Goal: Check status: Check status

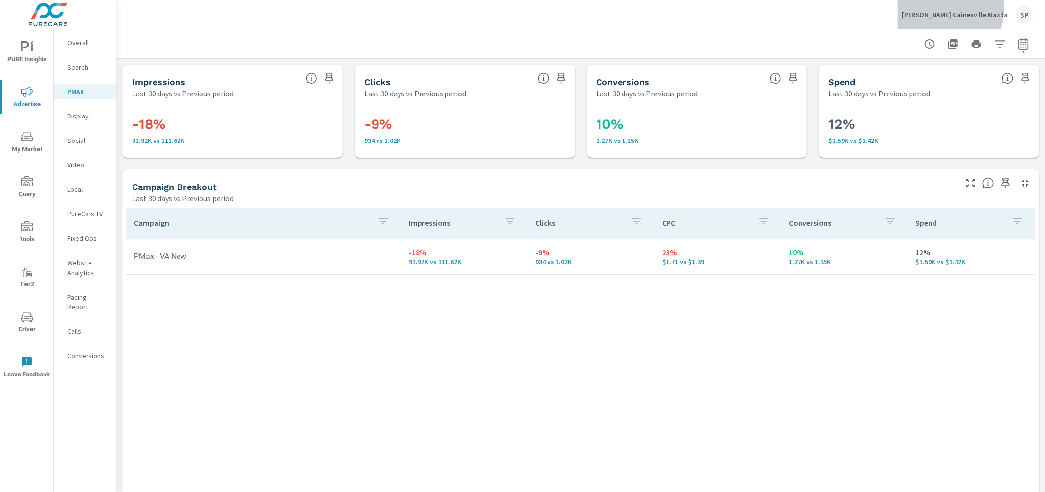
click at [967, 8] on div "[PERSON_NAME] Gainesville Mazda SP" at bounding box center [968, 15] width 132 height 18
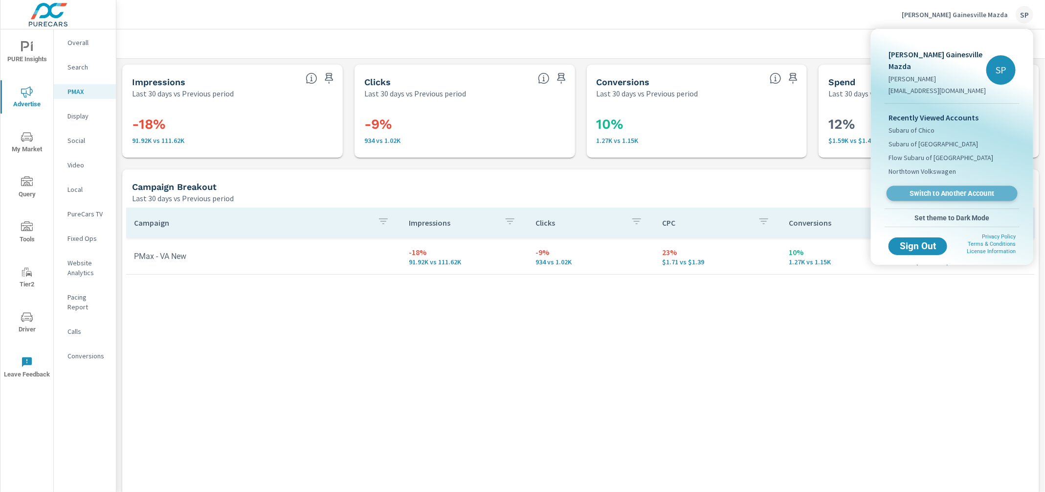
click at [924, 189] on span "Switch to Another Account" at bounding box center [952, 193] width 120 height 9
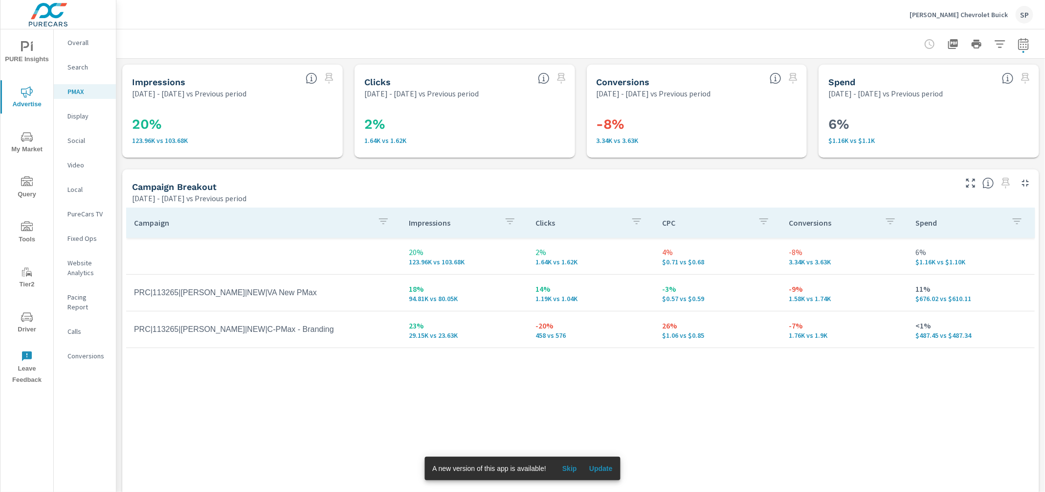
scroll to position [5, 0]
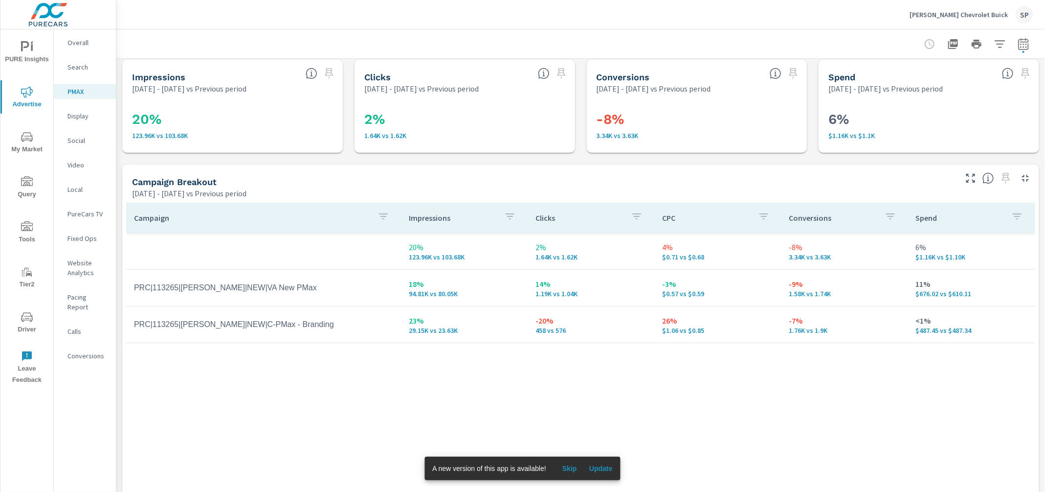
click at [80, 139] on p "Social" at bounding box center [88, 141] width 41 height 10
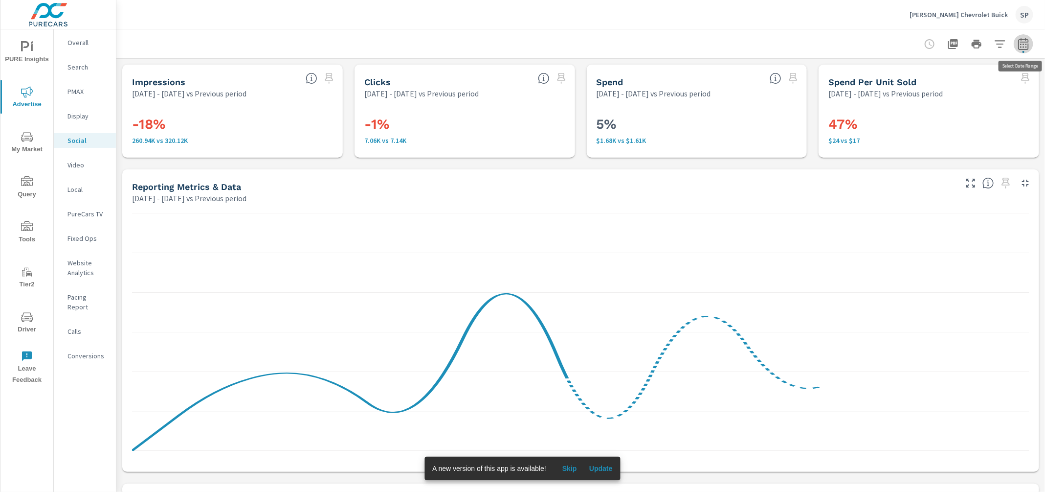
click at [1027, 45] on icon "button" at bounding box center [1024, 44] width 12 height 12
select select "Previous period"
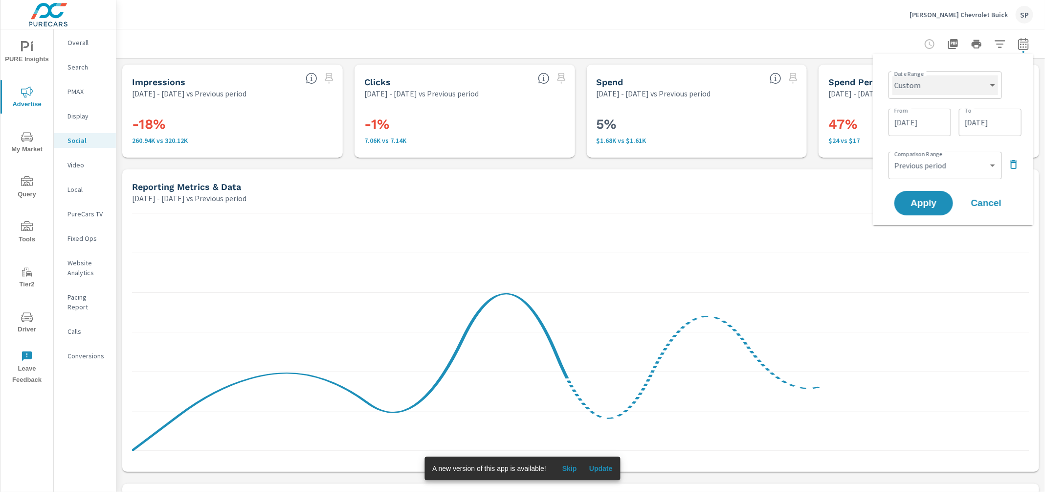
click at [972, 90] on select "Custom [DATE] Last week Last 7 days Last 14 days Last 30 days Last 45 days Last…" at bounding box center [946, 85] width 106 height 20
click at [893, 75] on select "Custom [DATE] Last week Last 7 days Last 14 days Last 30 days Last 45 days Last…" at bounding box center [946, 85] width 106 height 20
select select "Last 7 days"
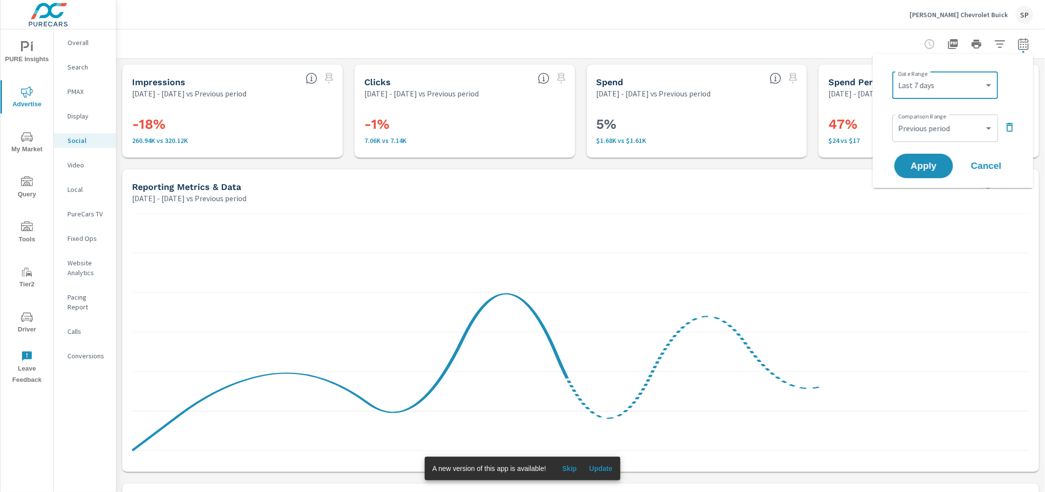
click at [1004, 127] on icon "button" at bounding box center [1010, 127] width 12 height 12
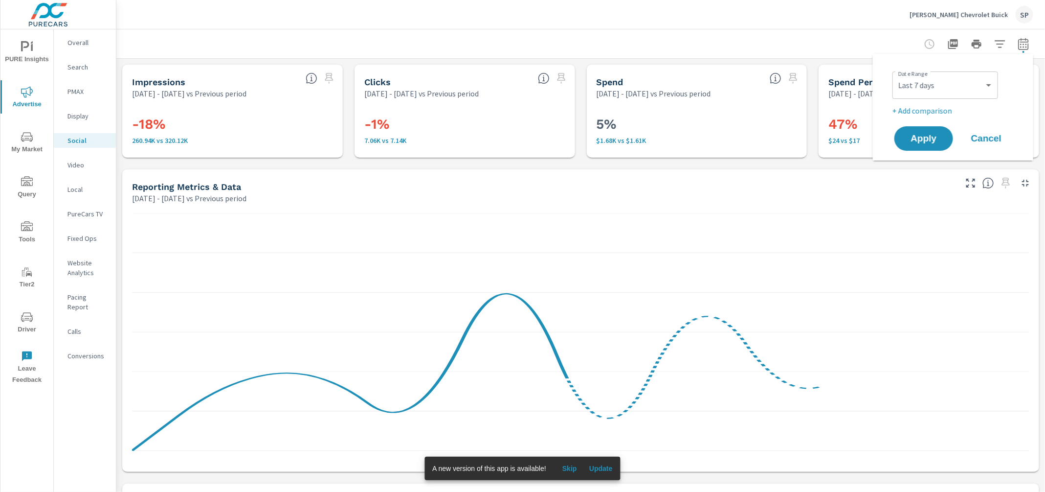
click at [925, 124] on div "Apply Cancel" at bounding box center [955, 138] width 125 height 28
click at [923, 130] on button "Apply" at bounding box center [924, 138] width 61 height 25
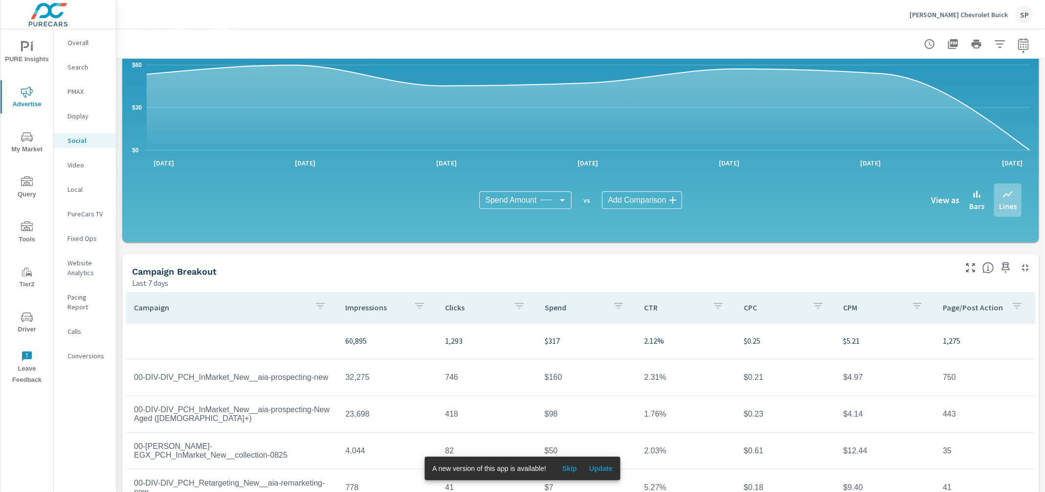
scroll to position [208, 0]
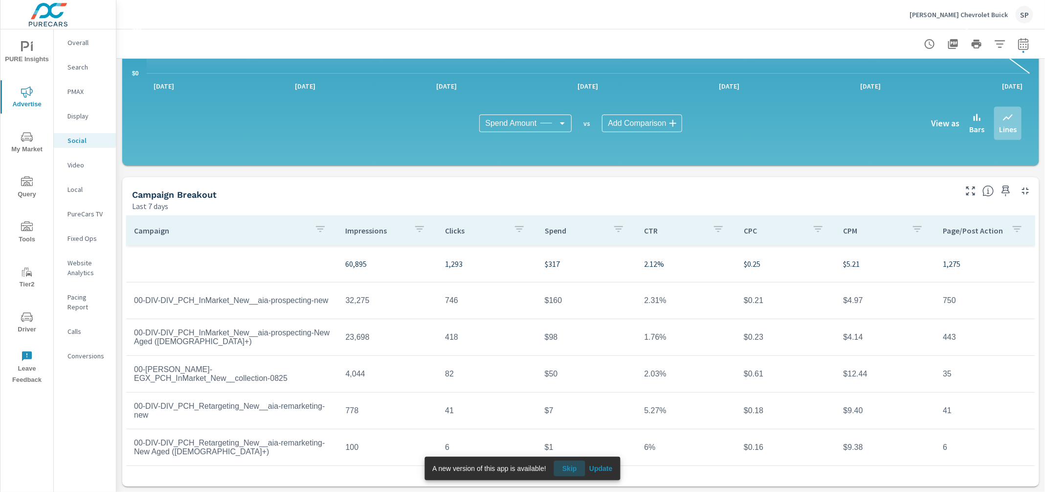
click at [570, 468] on span "Skip" at bounding box center [569, 468] width 23 height 9
